Goal: Information Seeking & Learning: Understand process/instructions

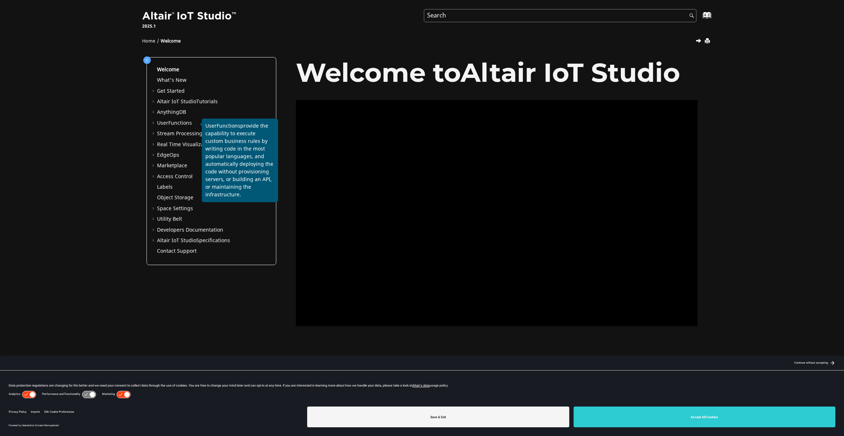
click at [183, 121] on span "Functions" at bounding box center [180, 123] width 24 height 8
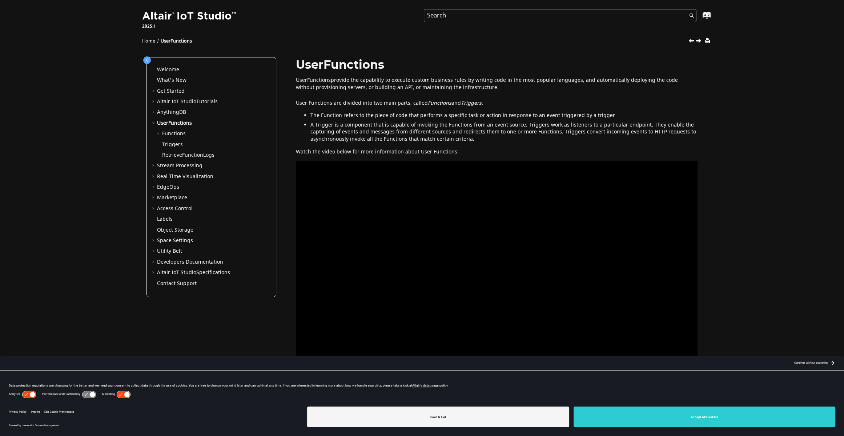
click at [178, 133] on link "Functions" at bounding box center [174, 134] width 24 height 8
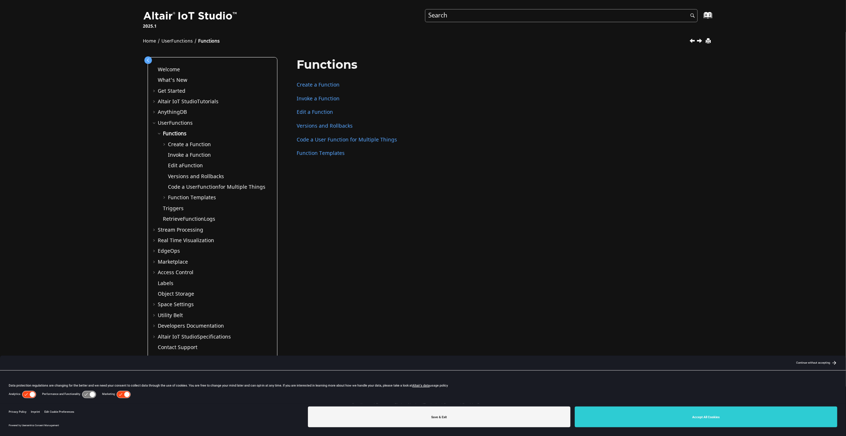
click at [332, 85] on link "Create a Function" at bounding box center [318, 85] width 43 height 8
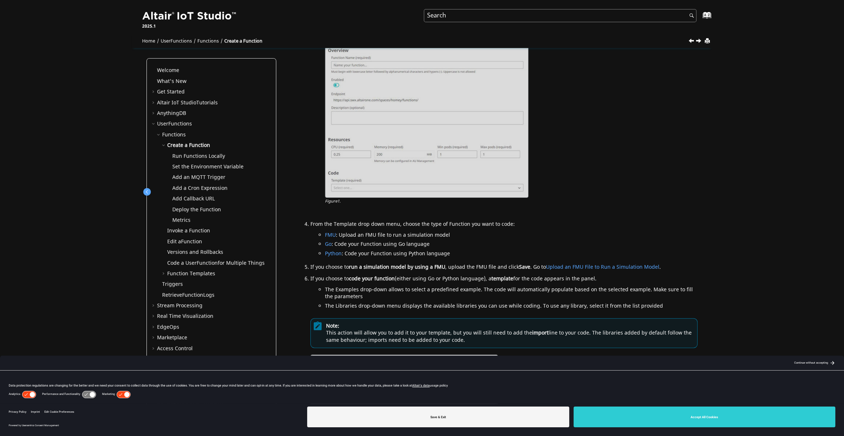
scroll to position [436, 0]
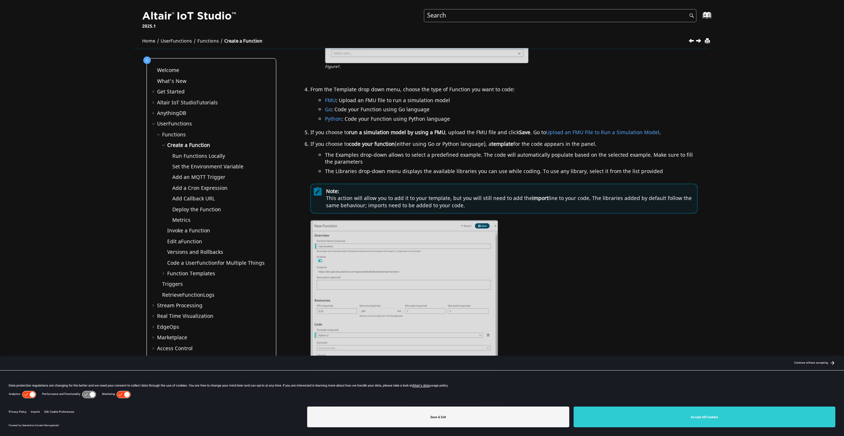
click at [717, 415] on button "Accept All Cookies" at bounding box center [705, 417] width 262 height 21
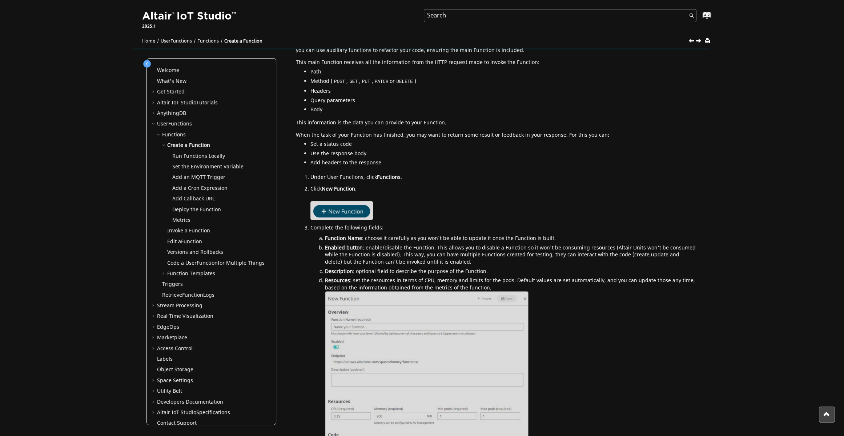
scroll to position [0, 0]
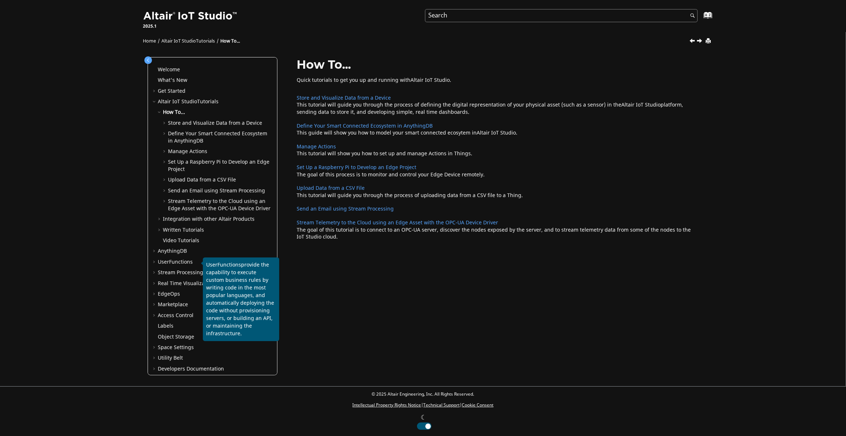
click at [185, 262] on span "Functions" at bounding box center [181, 262] width 24 height 8
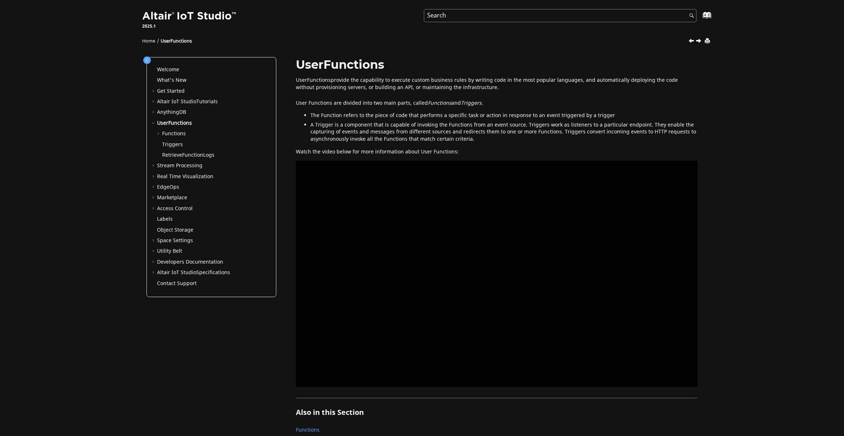
click at [180, 133] on link "Functions" at bounding box center [174, 134] width 24 height 8
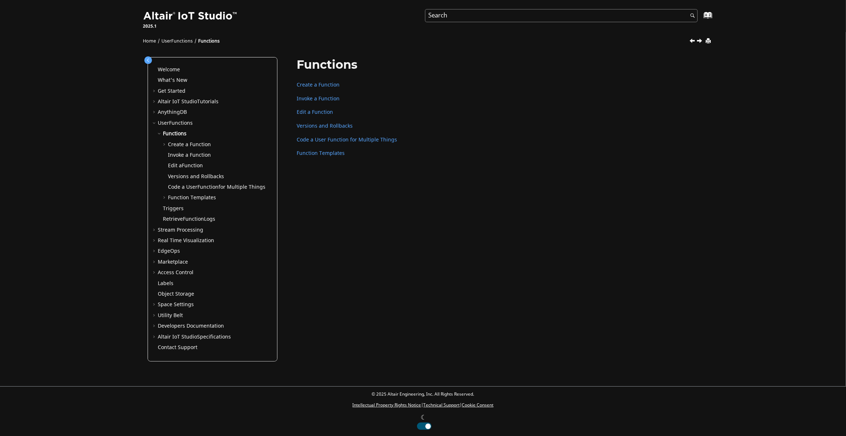
click at [184, 144] on link "Create a Function" at bounding box center [189, 145] width 43 height 8
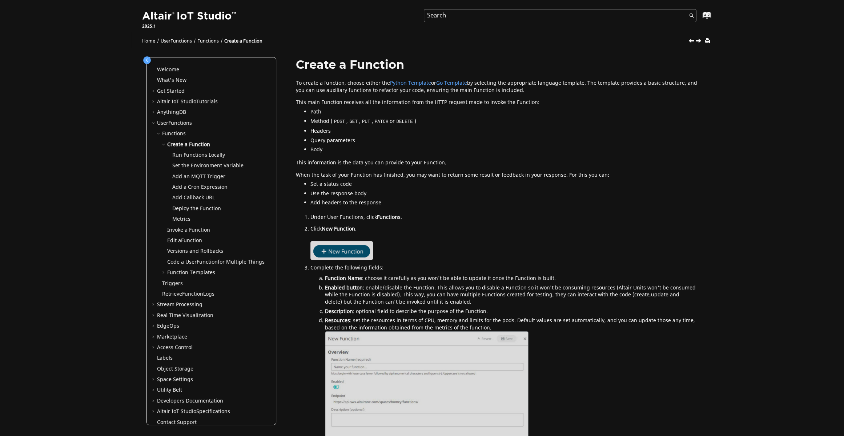
click at [209, 209] on link "Deploy the Function" at bounding box center [196, 209] width 49 height 8
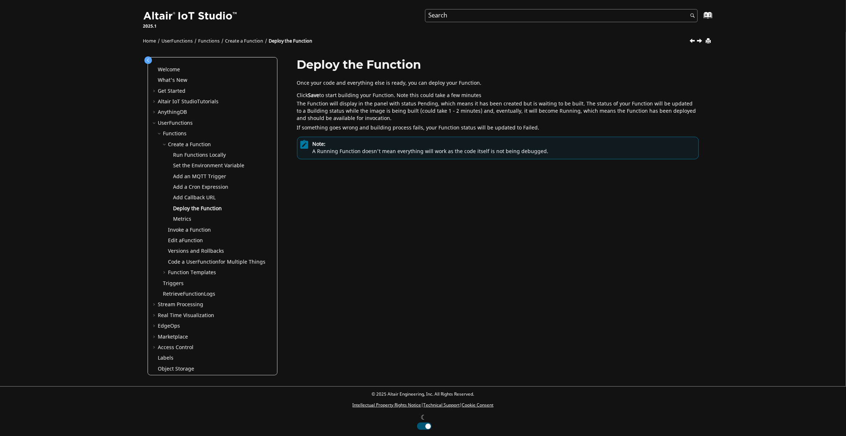
click at [191, 249] on link "Versions and Rollbacks" at bounding box center [196, 251] width 56 height 8
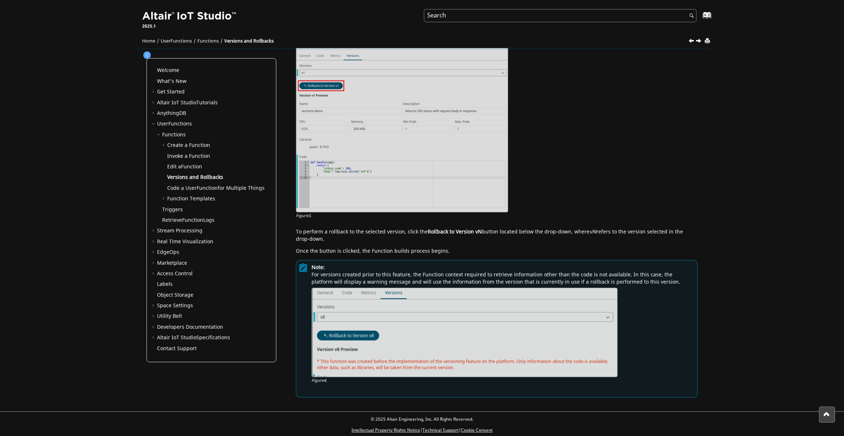
scroll to position [476, 0]
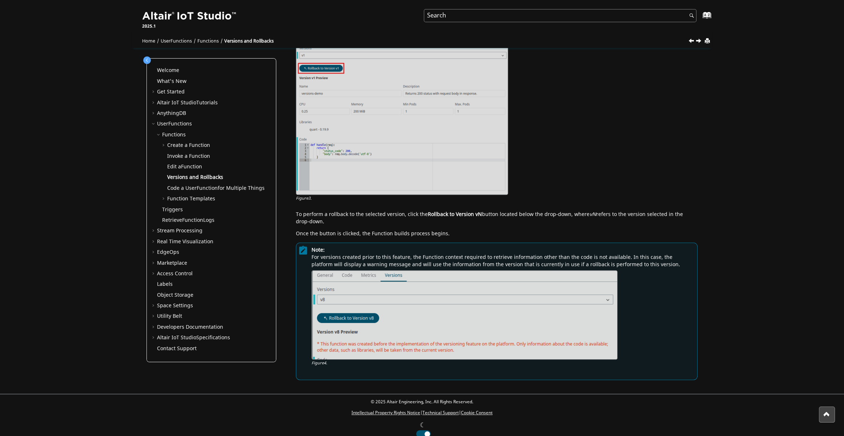
click at [173, 135] on link "Functions" at bounding box center [174, 135] width 24 height 8
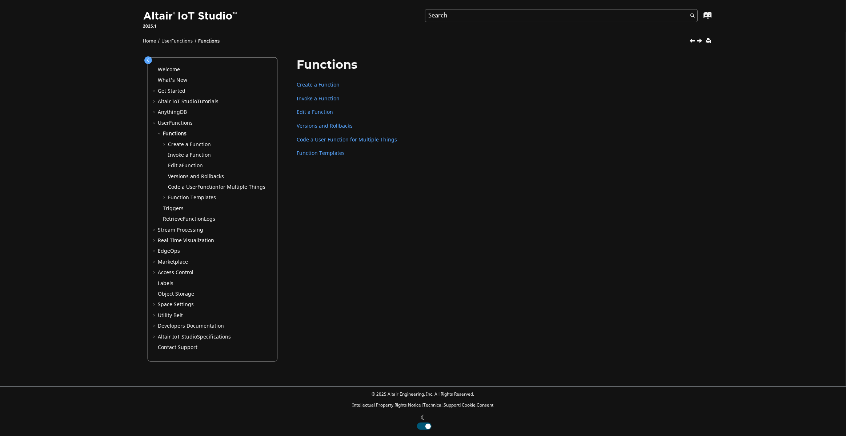
click at [183, 145] on link "Create a Function" at bounding box center [189, 145] width 43 height 8
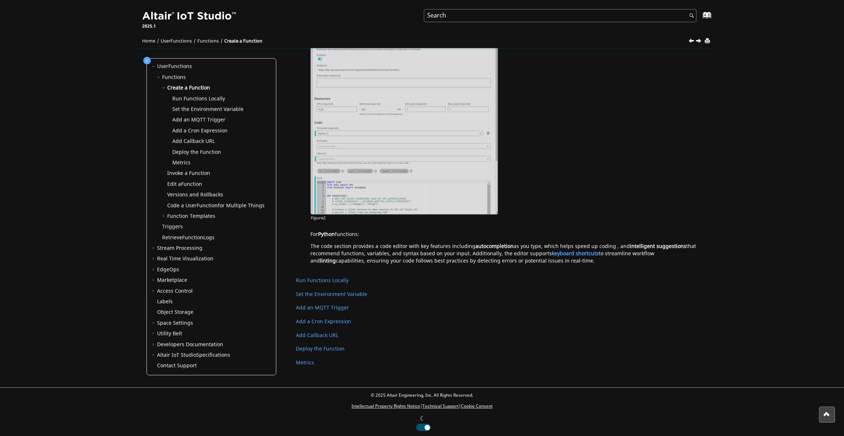
scroll to position [639, 0]
click at [202, 344] on link "Developers Documentation" at bounding box center [190, 345] width 66 height 8
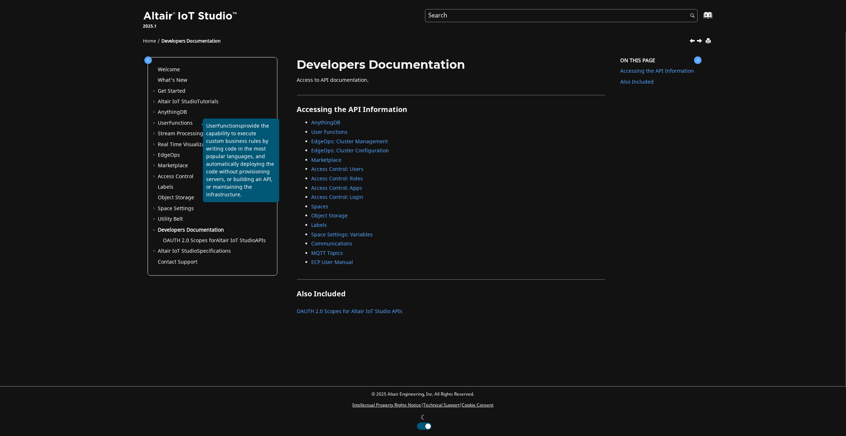
click at [185, 122] on span "Functions" at bounding box center [181, 123] width 24 height 8
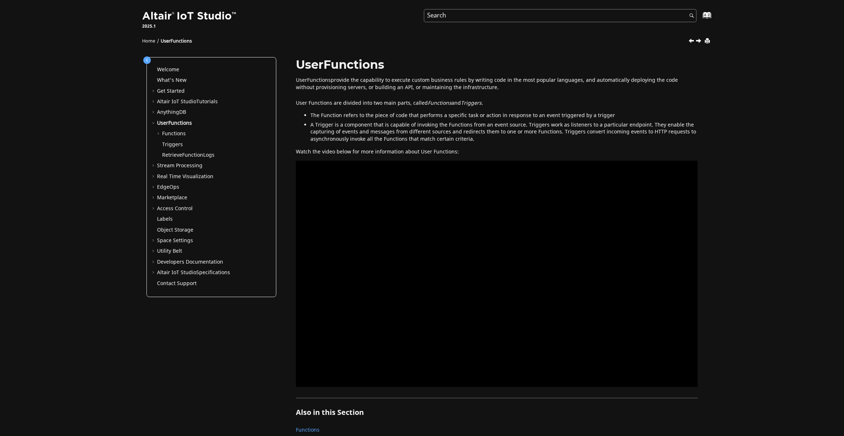
click at [181, 132] on link "Functions" at bounding box center [174, 134] width 24 height 8
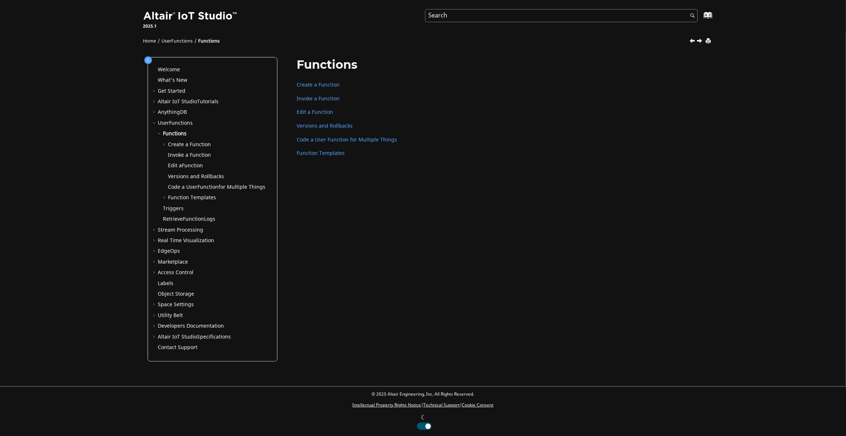
click at [189, 144] on link "Create a Function" at bounding box center [189, 145] width 43 height 8
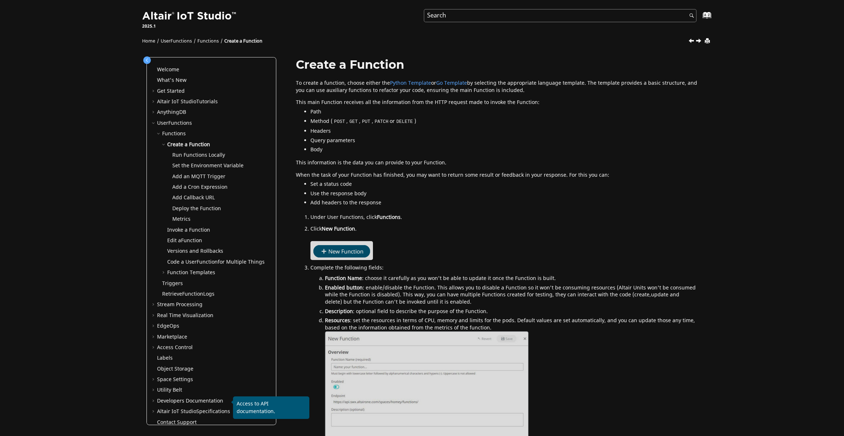
click at [197, 401] on link "Developers Documentation" at bounding box center [190, 401] width 66 height 8
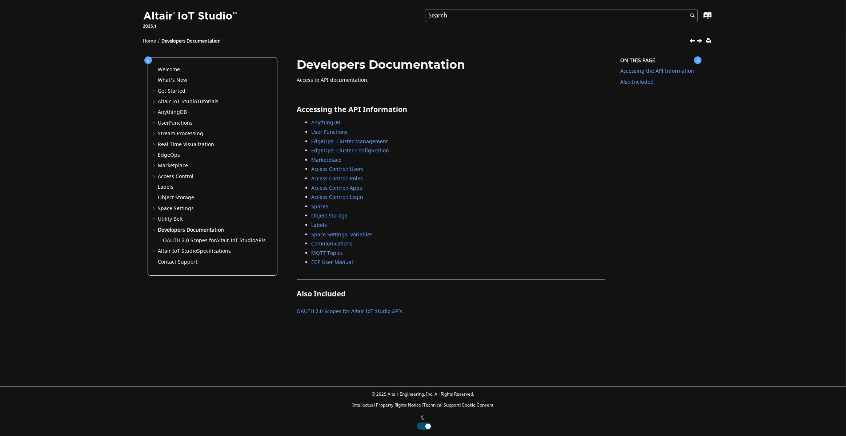
click at [339, 131] on link "User Functions" at bounding box center [330, 132] width 36 height 8
click at [337, 121] on link "AnythingDB" at bounding box center [326, 123] width 29 height 8
click at [659, 71] on link "Accessing the API Information" at bounding box center [657, 71] width 74 height 8
click at [331, 120] on link "AnythingDB" at bounding box center [326, 123] width 29 height 8
